Goal: Navigation & Orientation: Find specific page/section

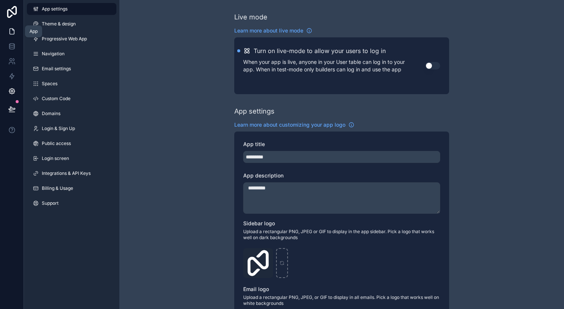
click at [18, 34] on link at bounding box center [12, 31] width 24 height 15
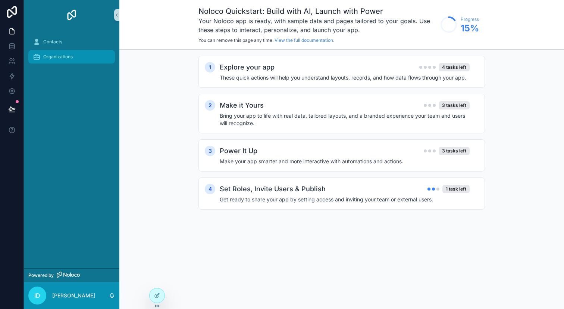
click at [88, 58] on div "Organizations" at bounding box center [72, 57] width 78 height 12
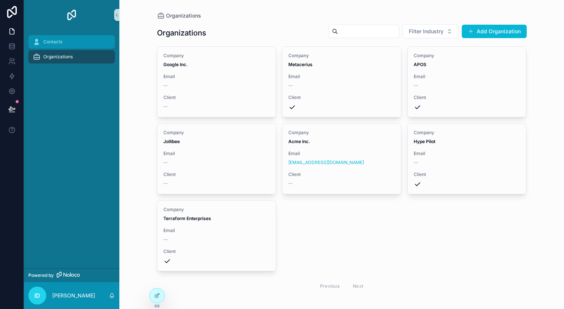
click at [56, 39] on span "Contacts" at bounding box center [52, 42] width 19 height 6
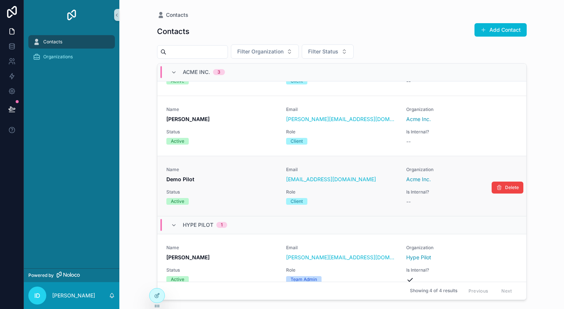
scroll to position [55, 0]
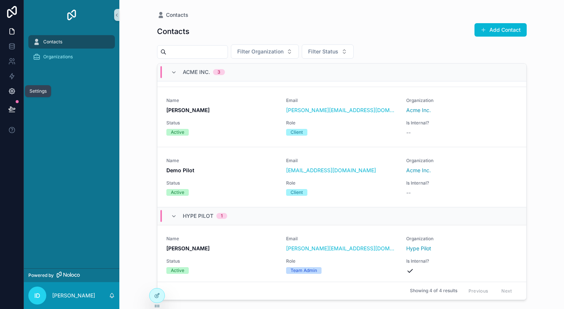
click at [13, 90] on icon at bounding box center [11, 90] width 7 height 7
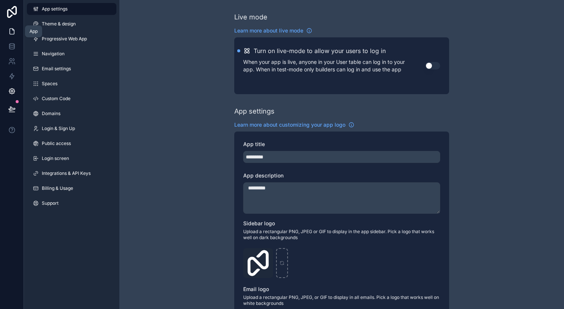
click at [16, 34] on link at bounding box center [12, 31] width 24 height 15
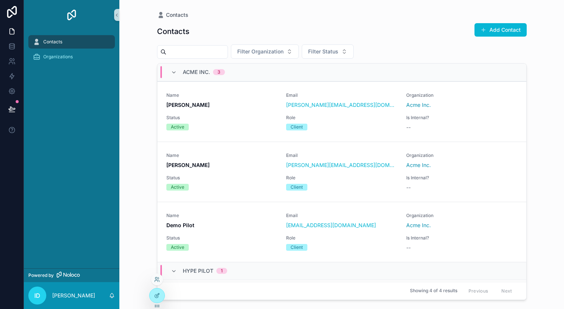
click at [160, 280] on div at bounding box center [157, 279] width 12 height 12
click at [155, 290] on div at bounding box center [157, 295] width 15 height 14
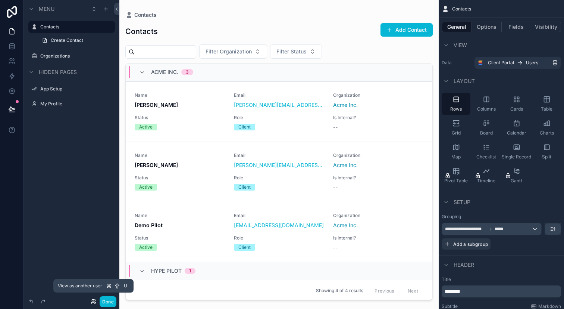
click at [94, 302] on icon at bounding box center [94, 301] width 6 height 6
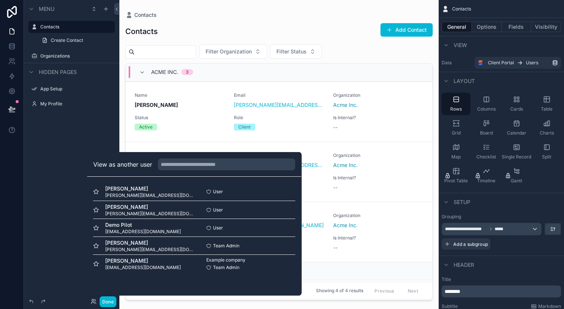
click at [71, 197] on div "Menu Contacts Create Contact Organizations Hidden pages App Setup My Profile" at bounding box center [72, 150] width 96 height 300
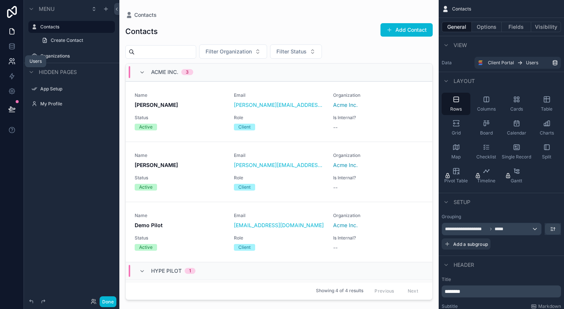
click at [12, 58] on icon at bounding box center [11, 60] width 7 height 7
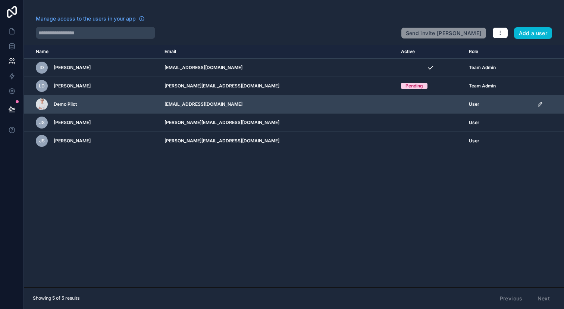
click at [36, 106] on div "scrollable content" at bounding box center [42, 104] width 12 height 12
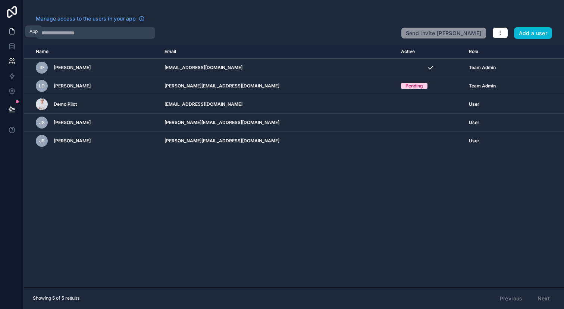
click at [16, 36] on link at bounding box center [12, 31] width 24 height 15
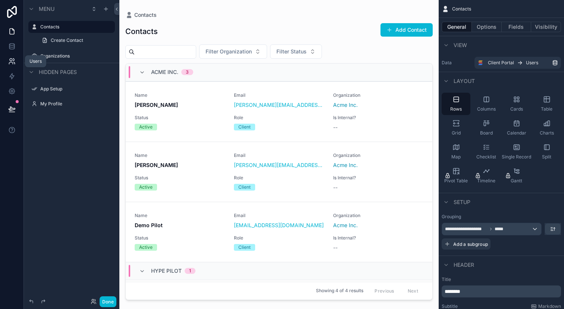
click at [13, 58] on icon at bounding box center [11, 60] width 7 height 7
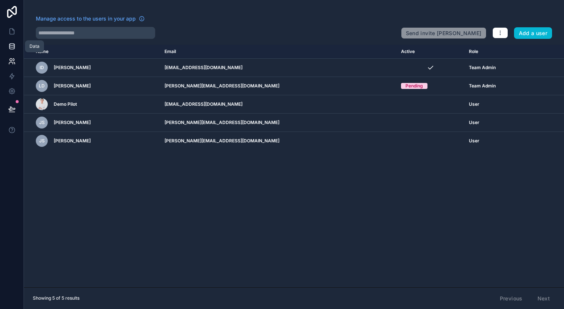
click at [13, 49] on icon at bounding box center [11, 47] width 5 height 3
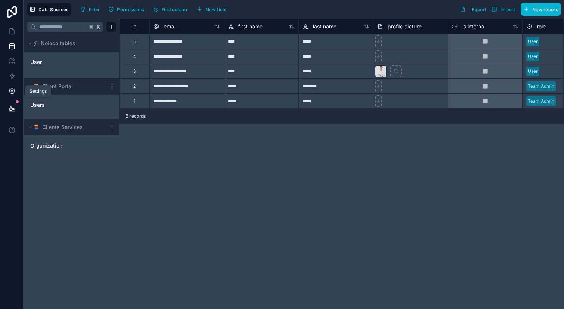
click at [17, 88] on link at bounding box center [12, 91] width 24 height 15
